Goal: Task Accomplishment & Management: Use online tool/utility

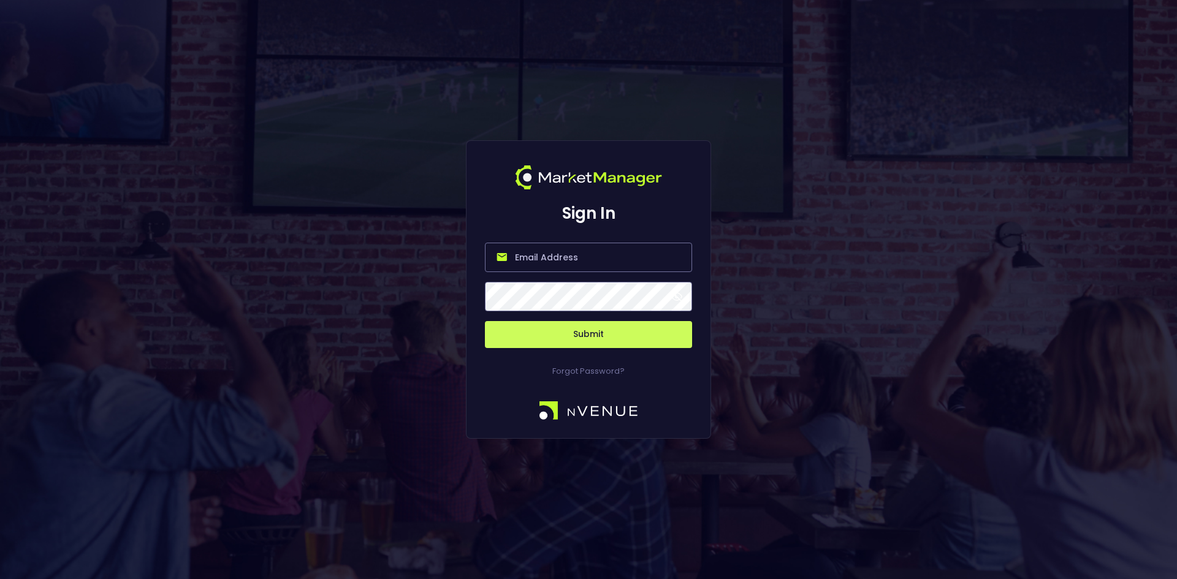
click at [572, 259] on input "email" at bounding box center [588, 257] width 207 height 29
type input "[EMAIL_ADDRESS][DOMAIN_NAME]"
click at [485, 321] on button "Submit" at bounding box center [588, 334] width 207 height 27
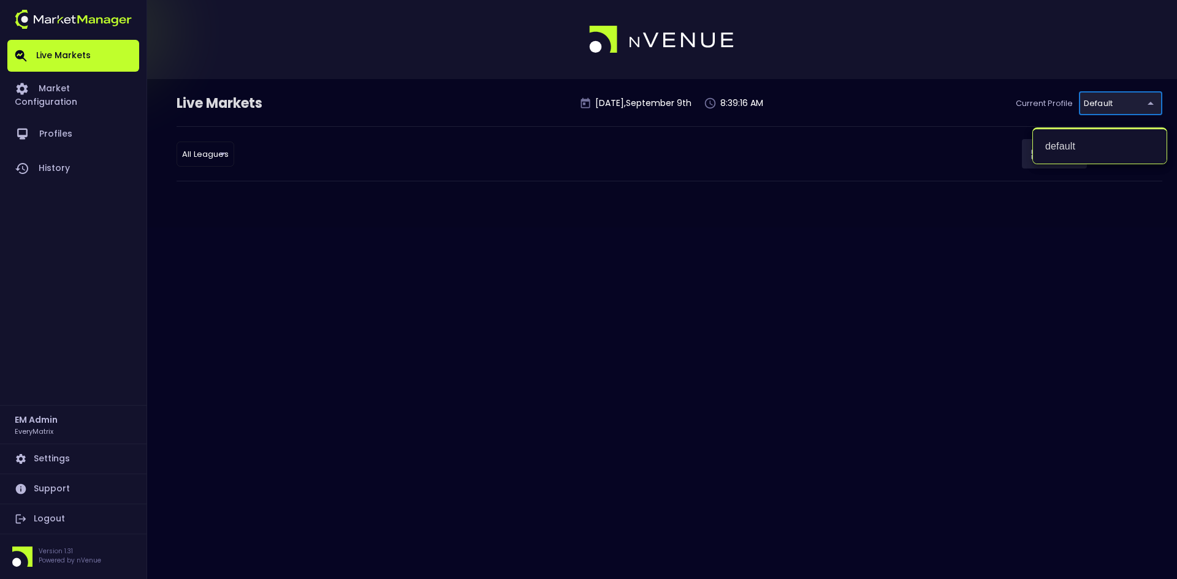
click at [1110, 101] on body "Live Markets Market Configuration Profiles History EM Admin EveryMatrix Setting…" at bounding box center [588, 289] width 1177 height 579
click at [750, 146] on div at bounding box center [588, 289] width 1177 height 579
click at [85, 89] on link "Market Configuration" at bounding box center [73, 94] width 132 height 45
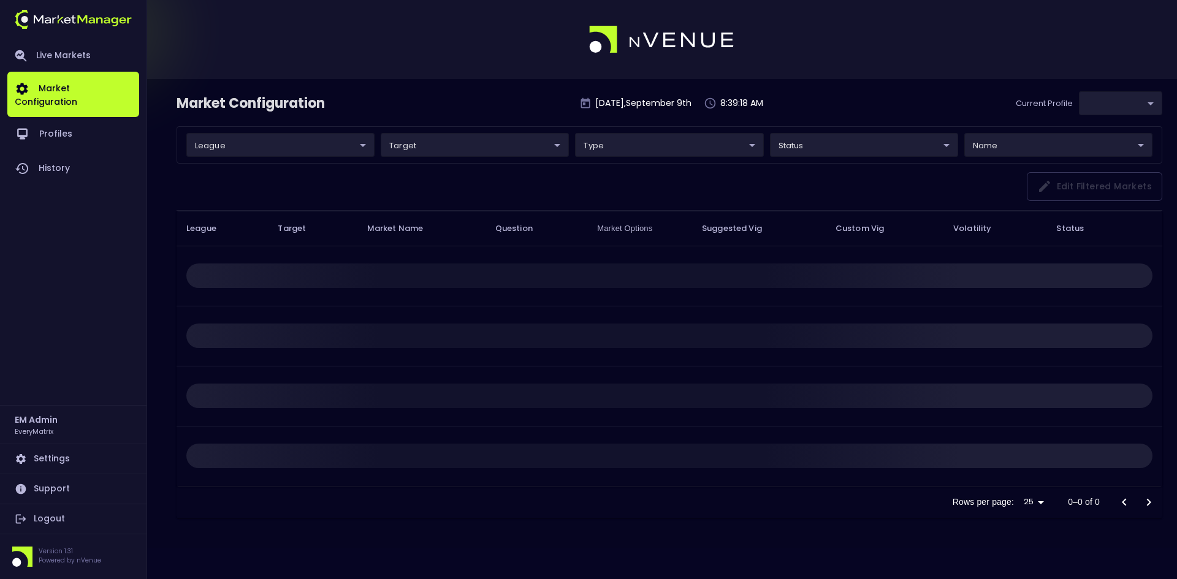
type input "41a1a02b-08cb-4a84-b265-6477bb6fe087"
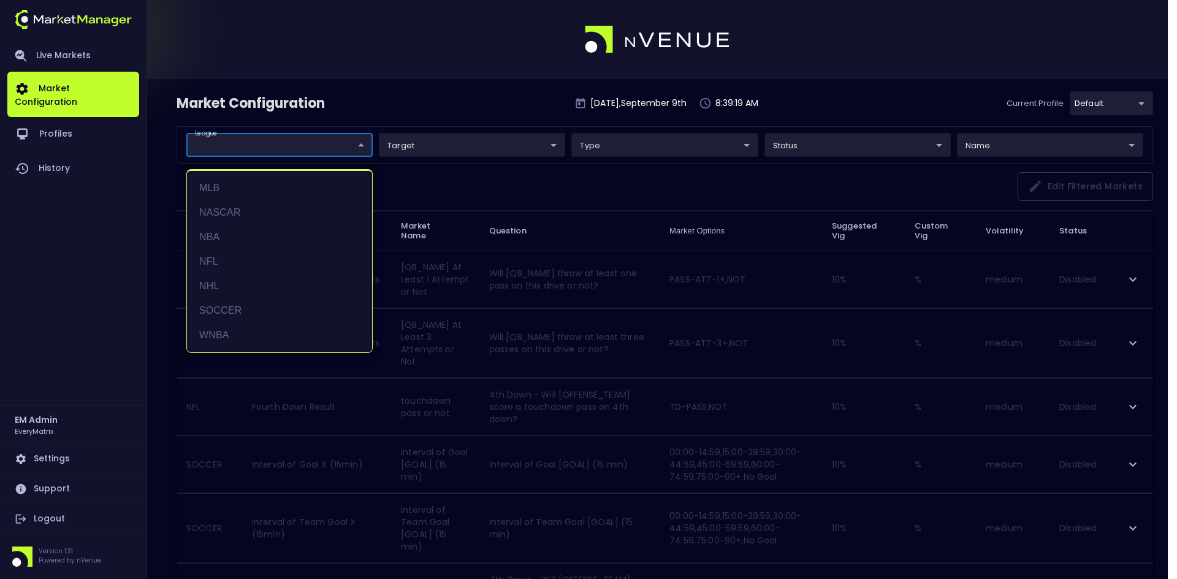
click at [219, 256] on li "NFL" at bounding box center [279, 262] width 185 height 25
type input "NFL"
click at [513, 108] on div at bounding box center [588, 289] width 1177 height 579
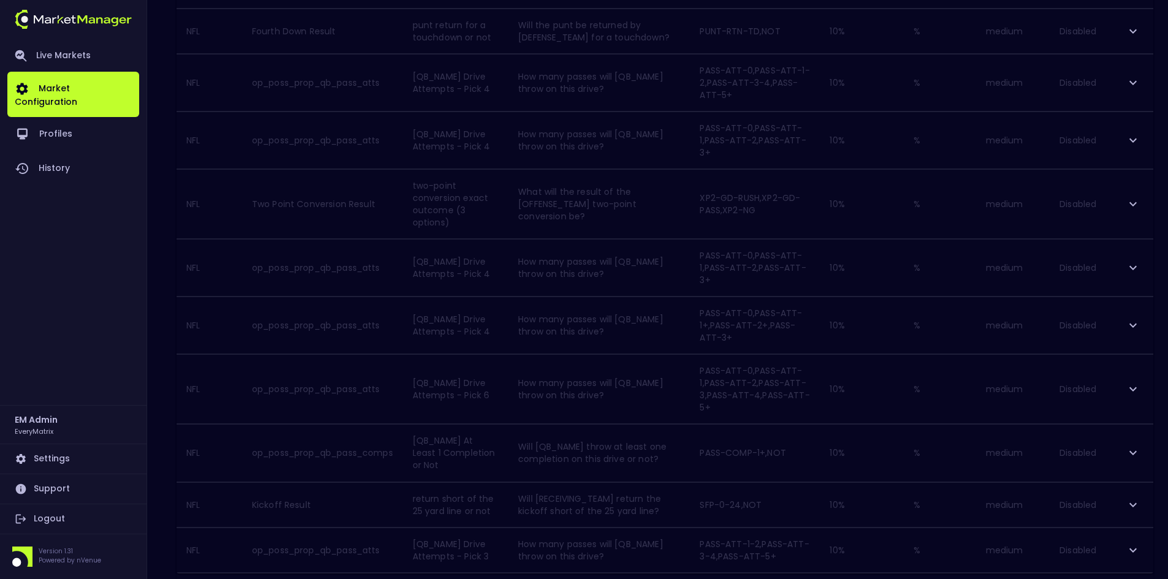
scroll to position [1089, 0]
click at [1142, 531] on icon "Go to next page" at bounding box center [1139, 534] width 15 height 15
click at [1137, 576] on icon "Go to next page" at bounding box center [1139, 583] width 15 height 15
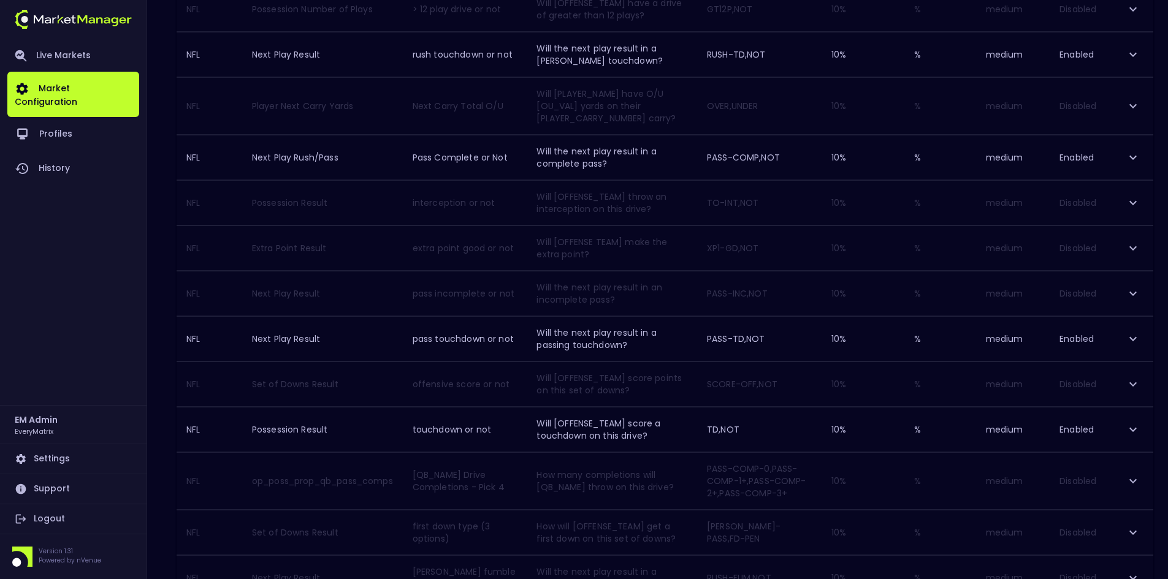
scroll to position [967, 0]
